Goal: Navigation & Orientation: Find specific page/section

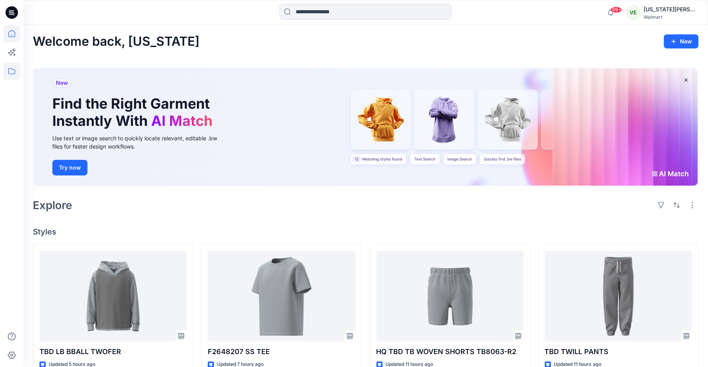
click at [15, 70] on icon at bounding box center [11, 70] width 17 height 17
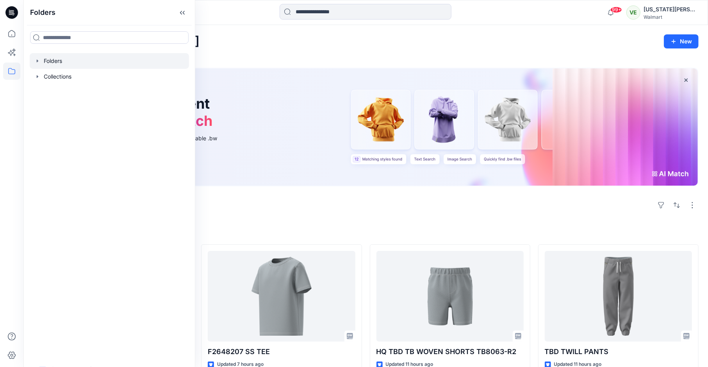
click at [68, 66] on div at bounding box center [109, 61] width 159 height 16
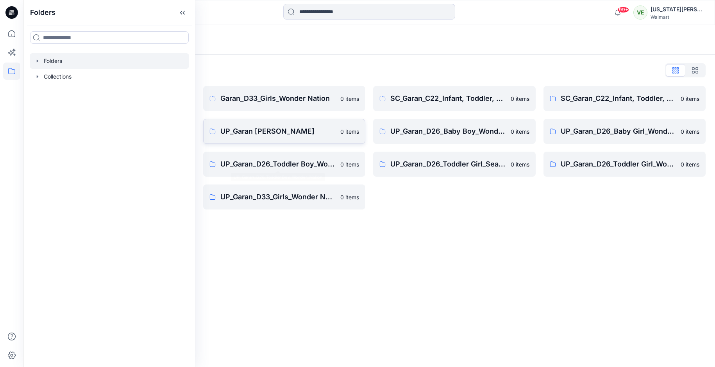
click at [275, 127] on p "UP_Garan [PERSON_NAME]" at bounding box center [278, 131] width 116 height 11
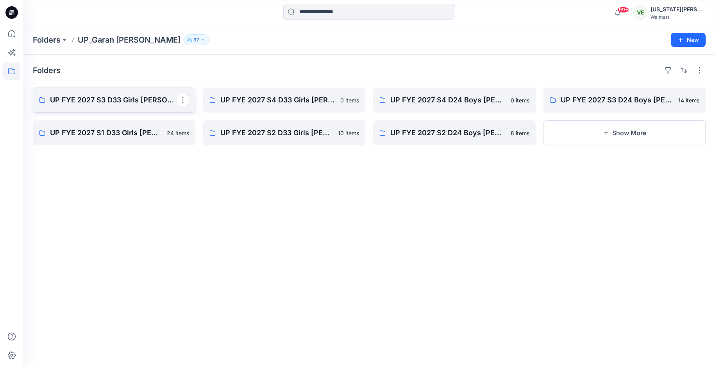
click at [152, 98] on p "UP FYE 2027 S3 D33 Girls [PERSON_NAME]" at bounding box center [113, 100] width 127 height 11
